Goal: Information Seeking & Learning: Learn about a topic

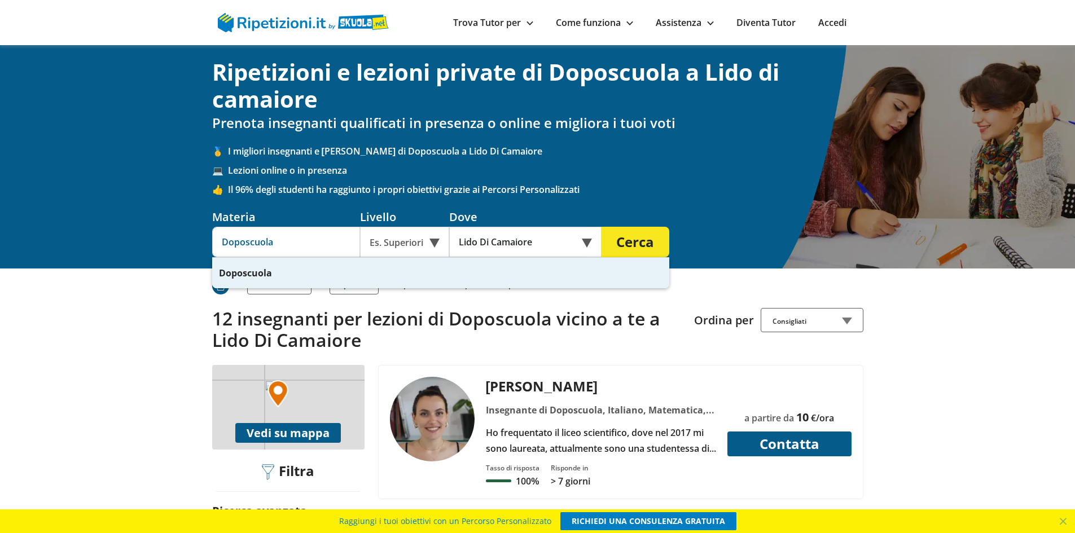
drag, startPoint x: 327, startPoint y: 246, endPoint x: 159, endPoint y: 257, distance: 168.0
click at [159, 257] on div "Ripetizioni e lezioni private di Doposcuola a Lido di camaiore Prenota insegnan…" at bounding box center [537, 157] width 1075 height 224
click at [510, 320] on h2 "12 insegnanti per lezioni di Doposcuola vicino a te a Lido Di Camaiore" at bounding box center [449, 329] width 474 height 43
drag, startPoint x: 309, startPoint y: 243, endPoint x: 215, endPoint y: 229, distance: 95.2
click at [215, 229] on input "Doposcuola" at bounding box center [286, 242] width 148 height 30
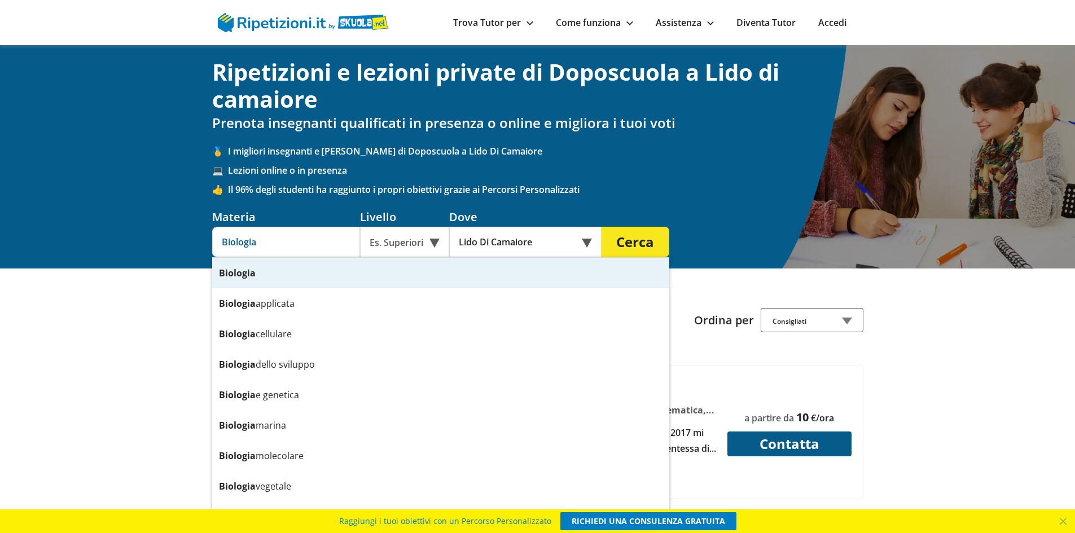
type input "Biologia"
click at [602, 227] on button "Cerca" at bounding box center [636, 242] width 68 height 30
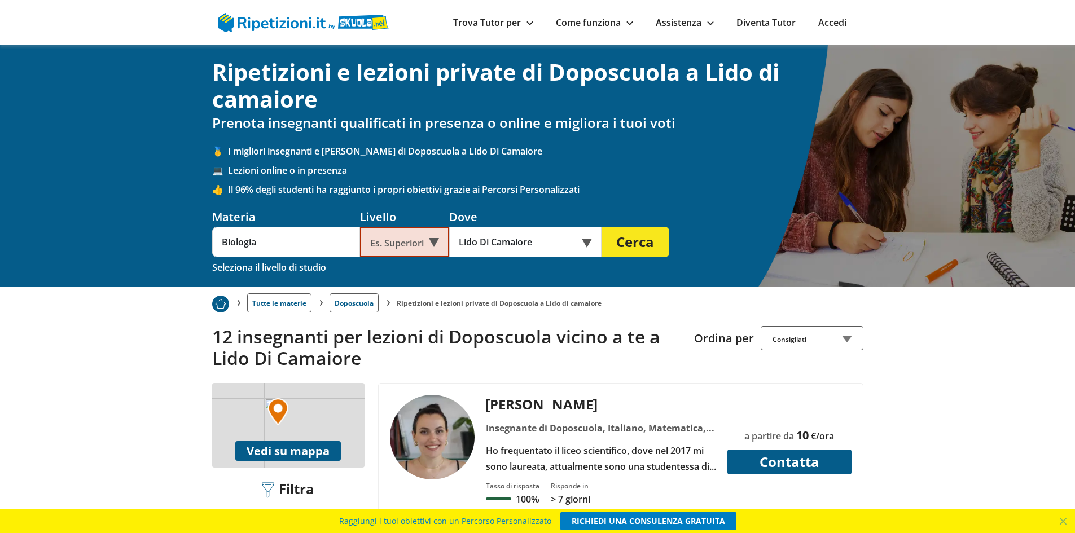
click at [633, 239] on button "Cerca" at bounding box center [636, 242] width 68 height 30
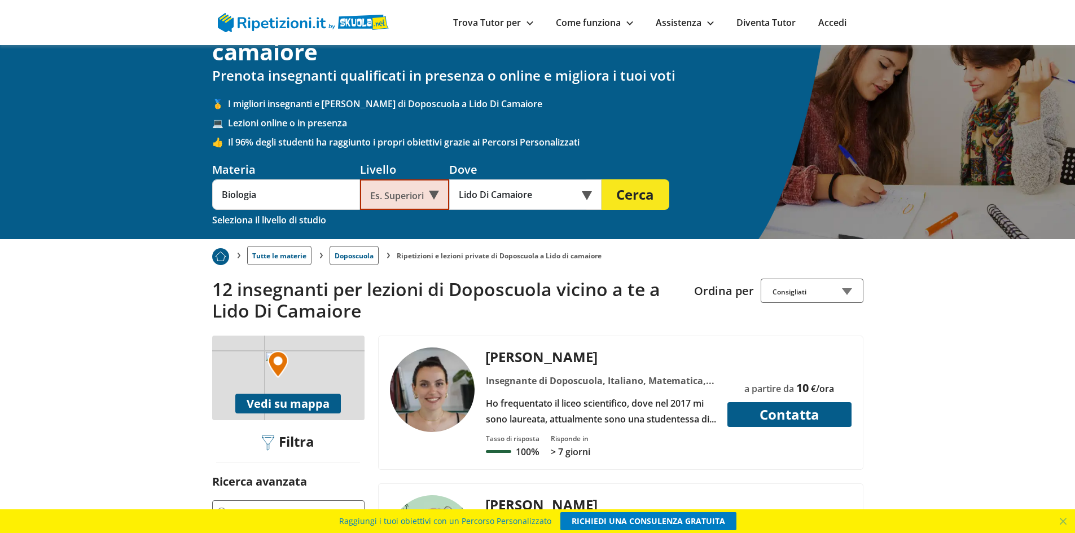
scroll to position [113, 0]
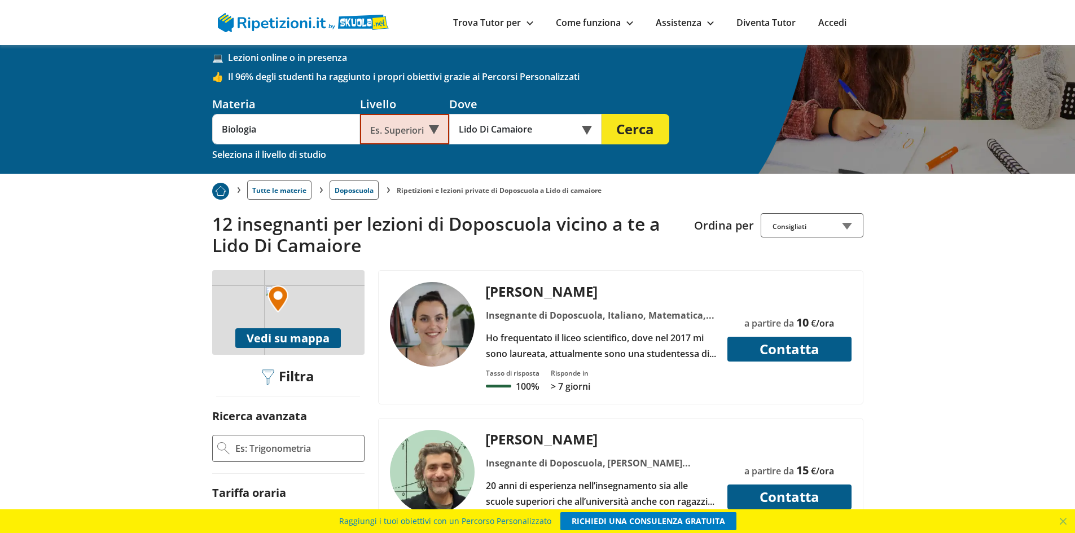
click at [632, 135] on button "Cerca" at bounding box center [636, 129] width 68 height 30
click at [636, 129] on button "Cerca" at bounding box center [636, 129] width 68 height 30
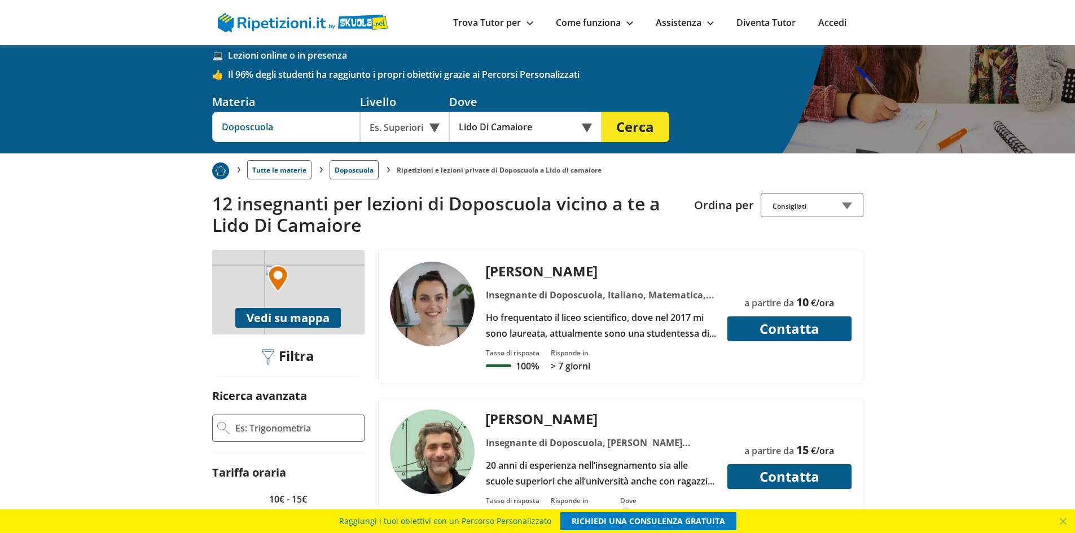
drag, startPoint x: 296, startPoint y: 132, endPoint x: 217, endPoint y: 130, distance: 78.5
click at [217, 130] on input "Doposcuola" at bounding box center [286, 127] width 148 height 30
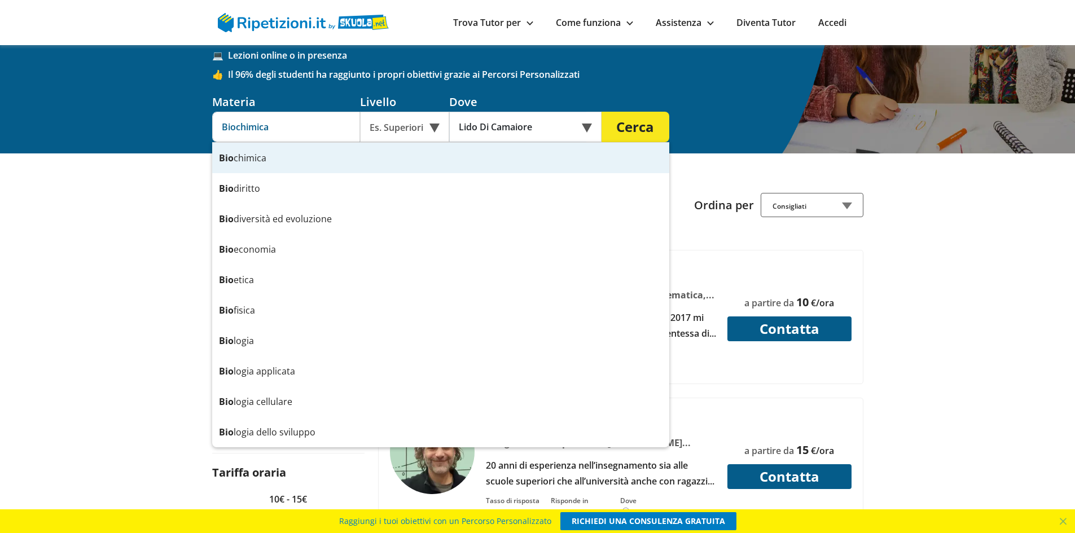
click at [602, 112] on button "Cerca" at bounding box center [636, 127] width 68 height 30
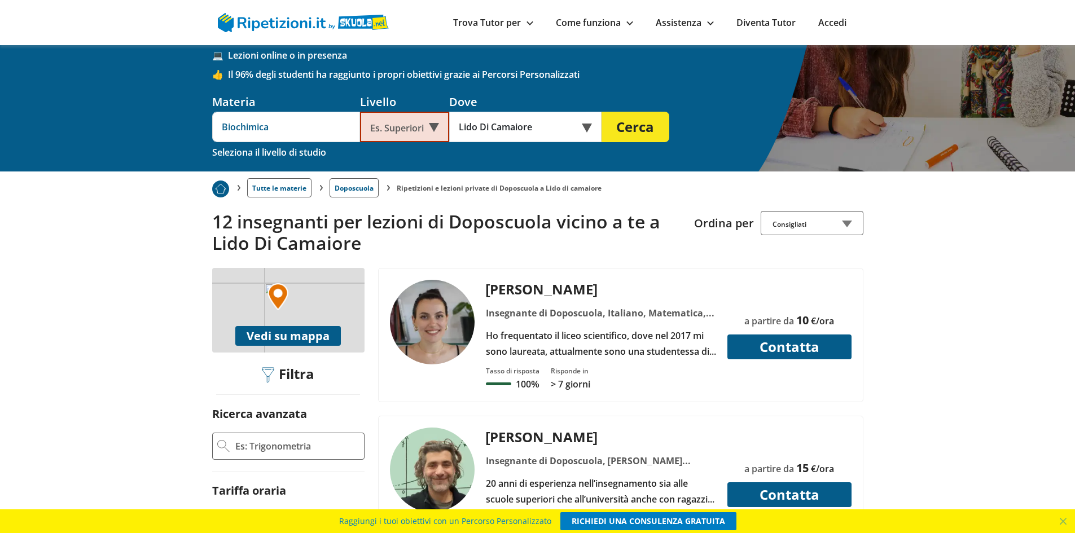
click at [264, 133] on input "Biochimica" at bounding box center [286, 127] width 148 height 30
click at [234, 121] on input "Biochimica" at bounding box center [286, 127] width 148 height 30
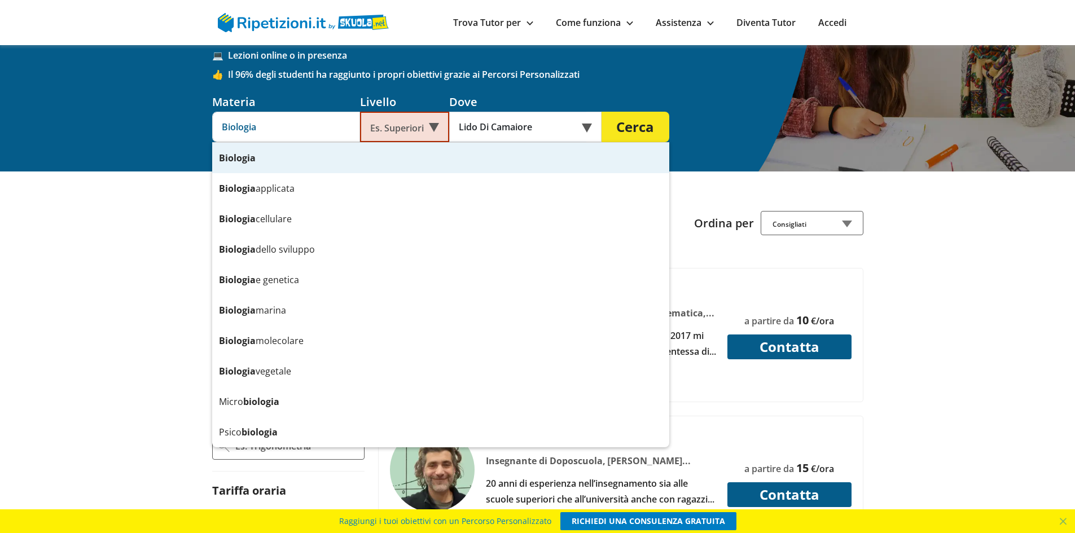
click at [318, 167] on div "Biologia" at bounding box center [440, 158] width 457 height 30
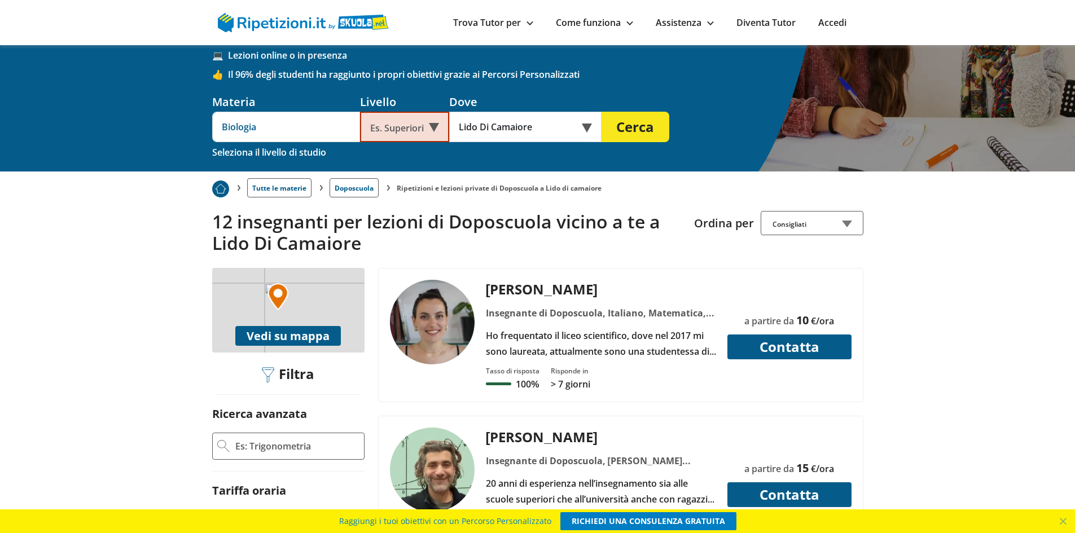
type input "Biologia"
click at [632, 129] on button "Cerca" at bounding box center [636, 127] width 68 height 30
click at [633, 130] on button "Cerca" at bounding box center [636, 127] width 68 height 30
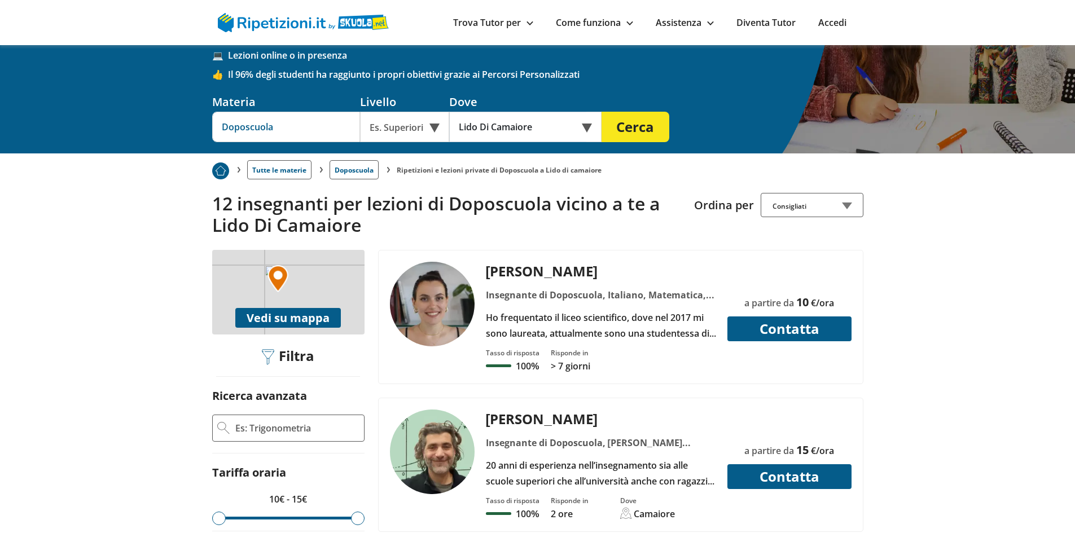
drag, startPoint x: 267, startPoint y: 116, endPoint x: 184, endPoint y: 106, distance: 83.7
click at [184, 106] on div "Ripetizioni e lezioni private di Doposcuola a Lido di camaiore Prenota insegnan…" at bounding box center [537, 42] width 1075 height 224
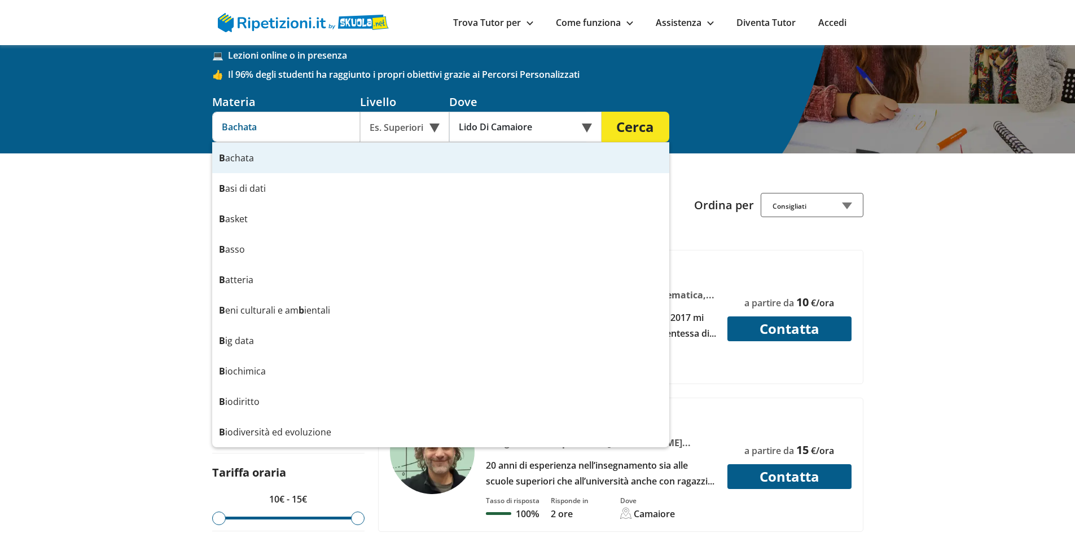
type input "Bachata"
click at [602, 112] on button "Cerca" at bounding box center [636, 127] width 68 height 30
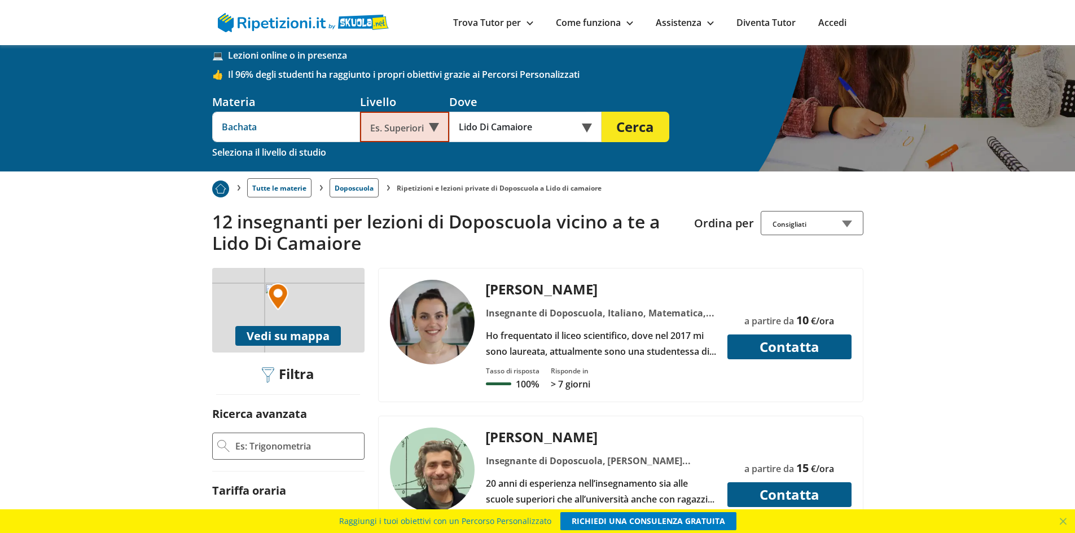
drag, startPoint x: 213, startPoint y: 133, endPoint x: 173, endPoint y: 138, distance: 40.4
click at [173, 138] on div "Ripetizioni e lezioni private di Doposcuola a Lido di camaiore Prenota insegnan…" at bounding box center [537, 51] width 1075 height 242
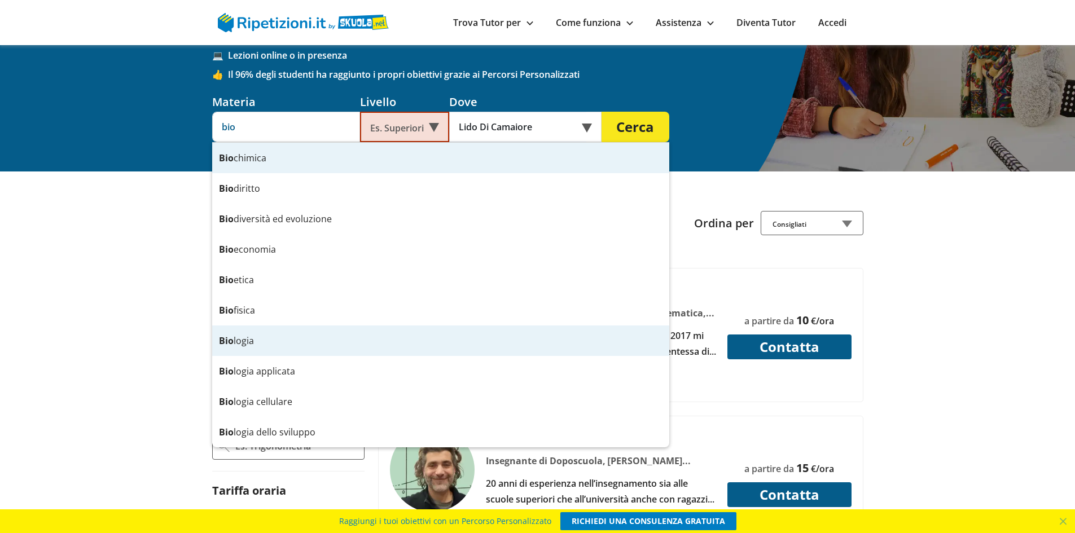
click at [253, 341] on div "Bio logia" at bounding box center [440, 341] width 457 height 30
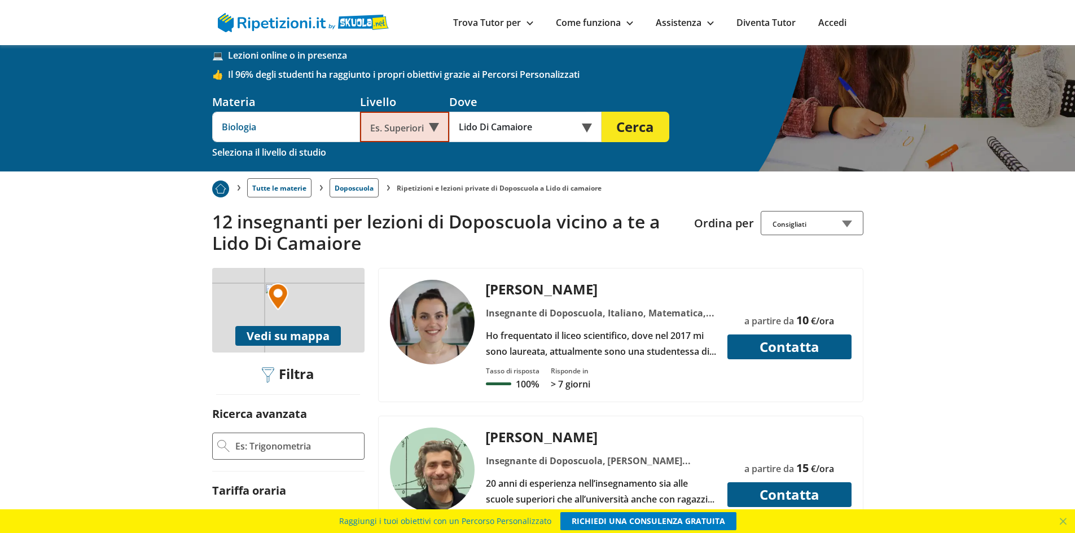
type input "Biologia"
click at [629, 128] on button "Cerca" at bounding box center [636, 127] width 68 height 30
